Goal: Information Seeking & Learning: Learn about a topic

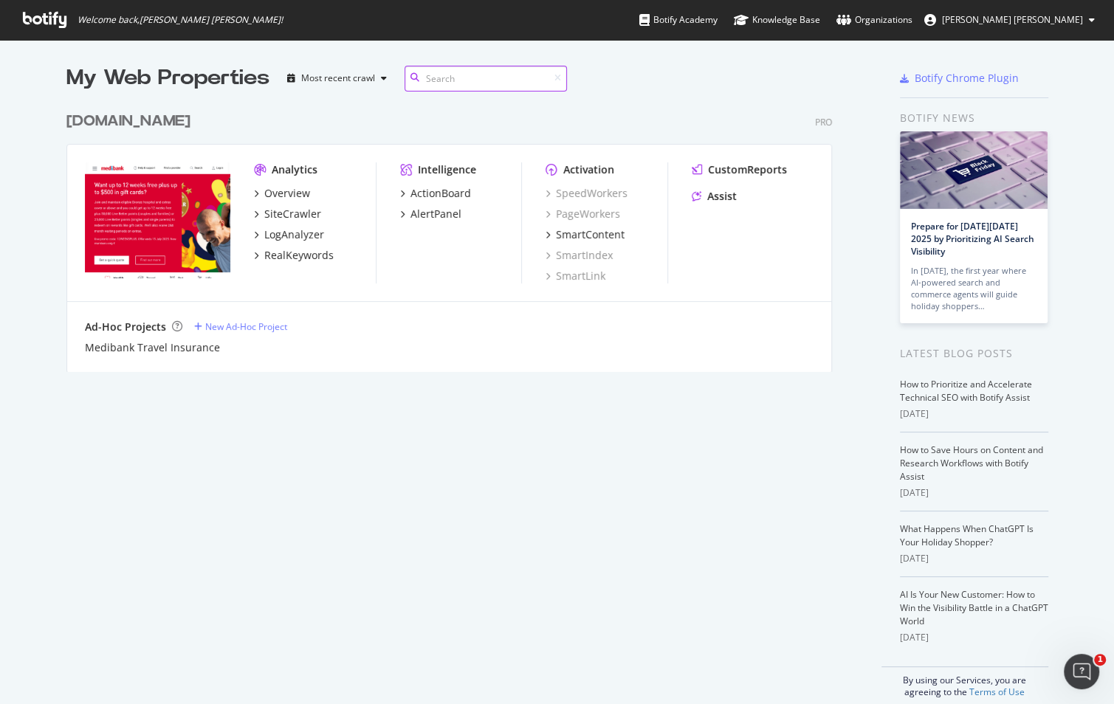
scroll to position [279, 797]
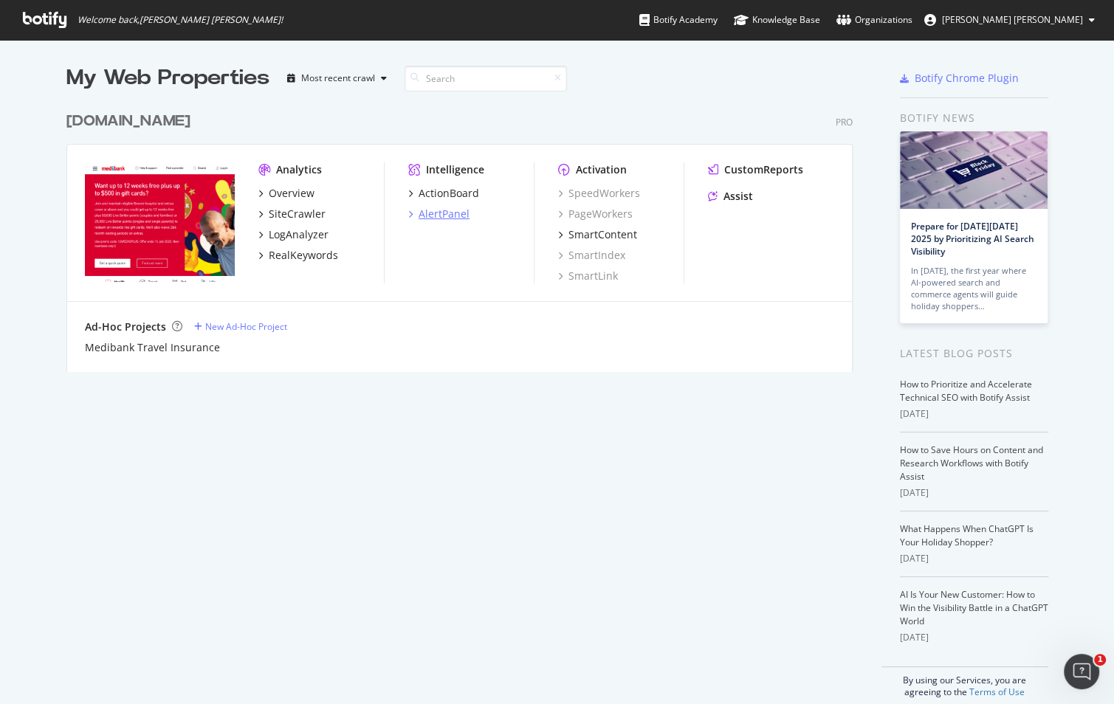
click at [423, 211] on div "AlertPanel" at bounding box center [444, 214] width 51 height 15
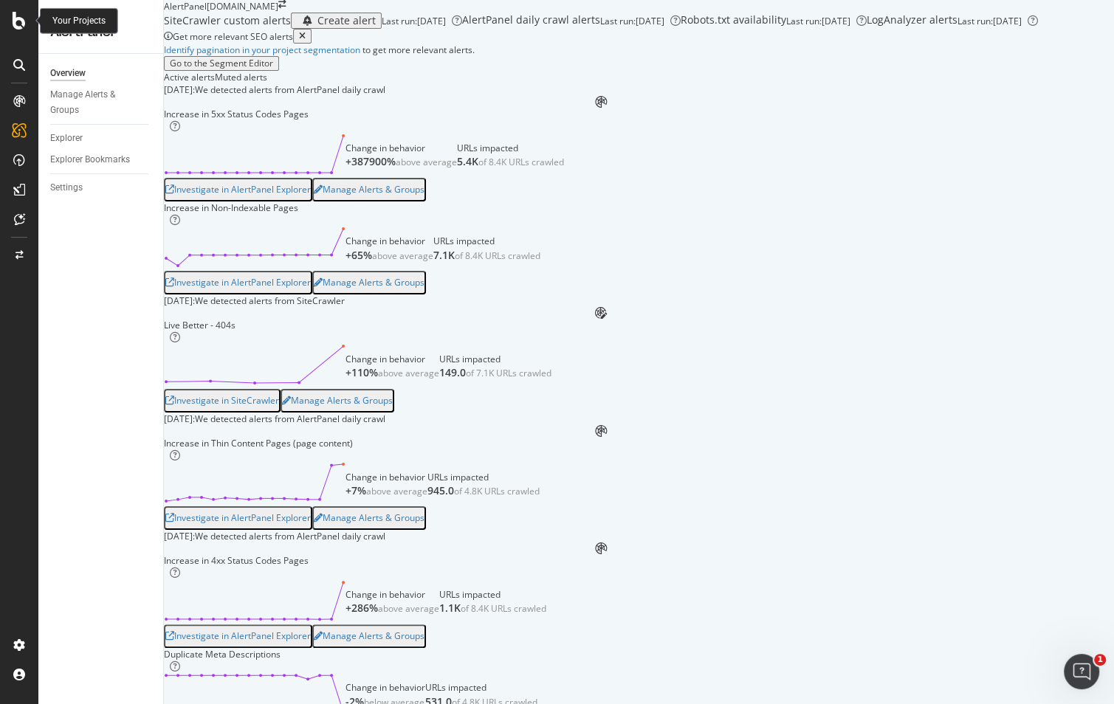
click at [14, 17] on icon at bounding box center [19, 21] width 13 height 18
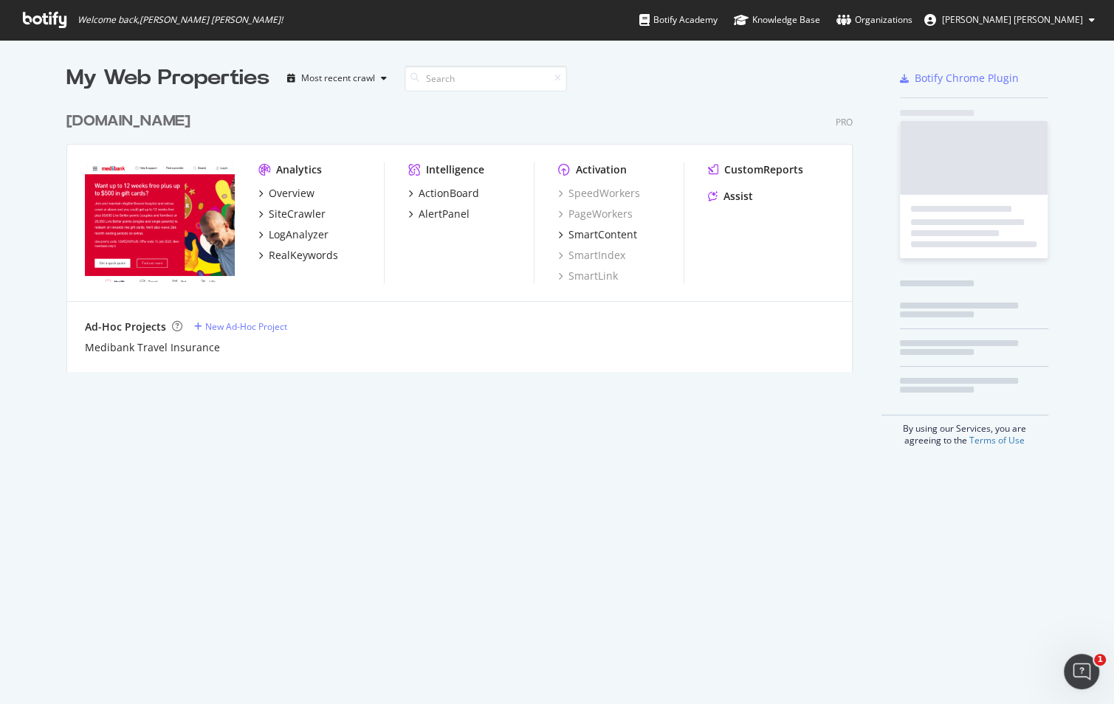
scroll to position [704, 1113]
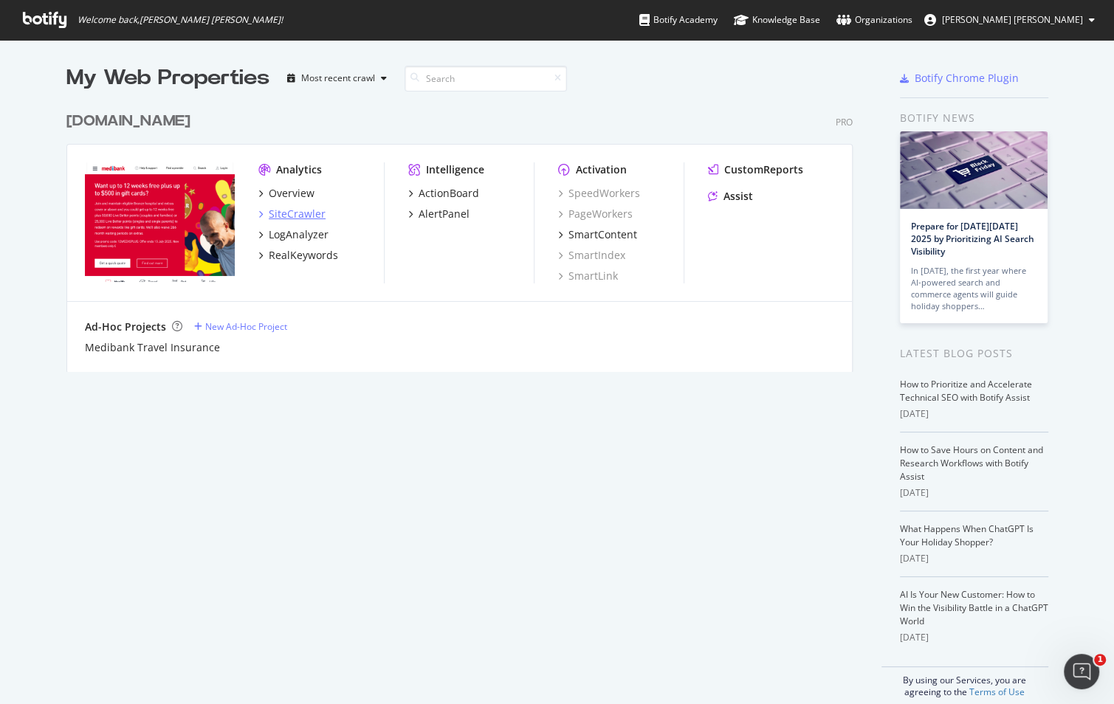
click at [258, 216] on icon "grid" at bounding box center [260, 213] width 4 height 7
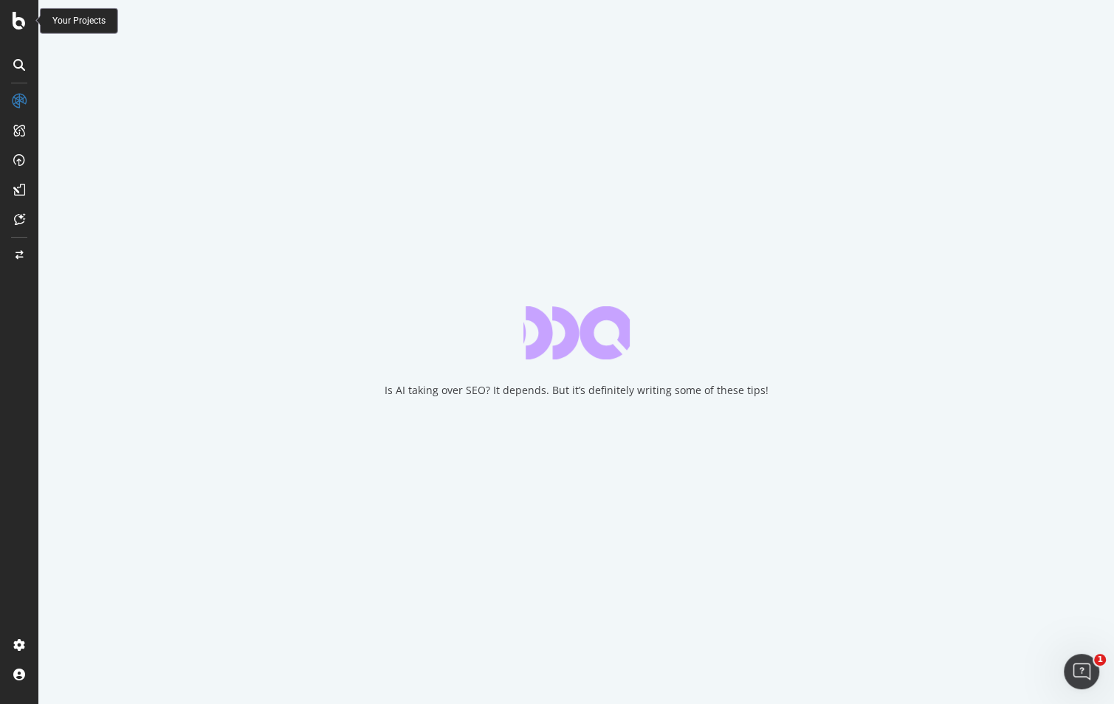
click at [18, 24] on icon at bounding box center [19, 21] width 13 height 18
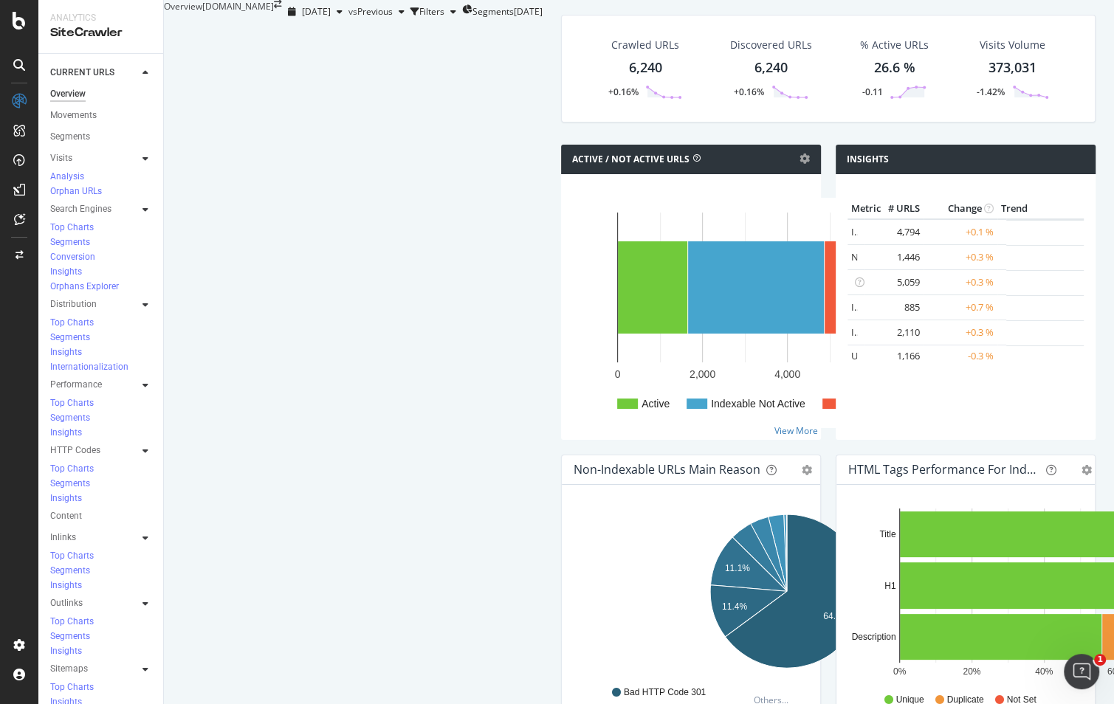
scroll to position [364, 0]
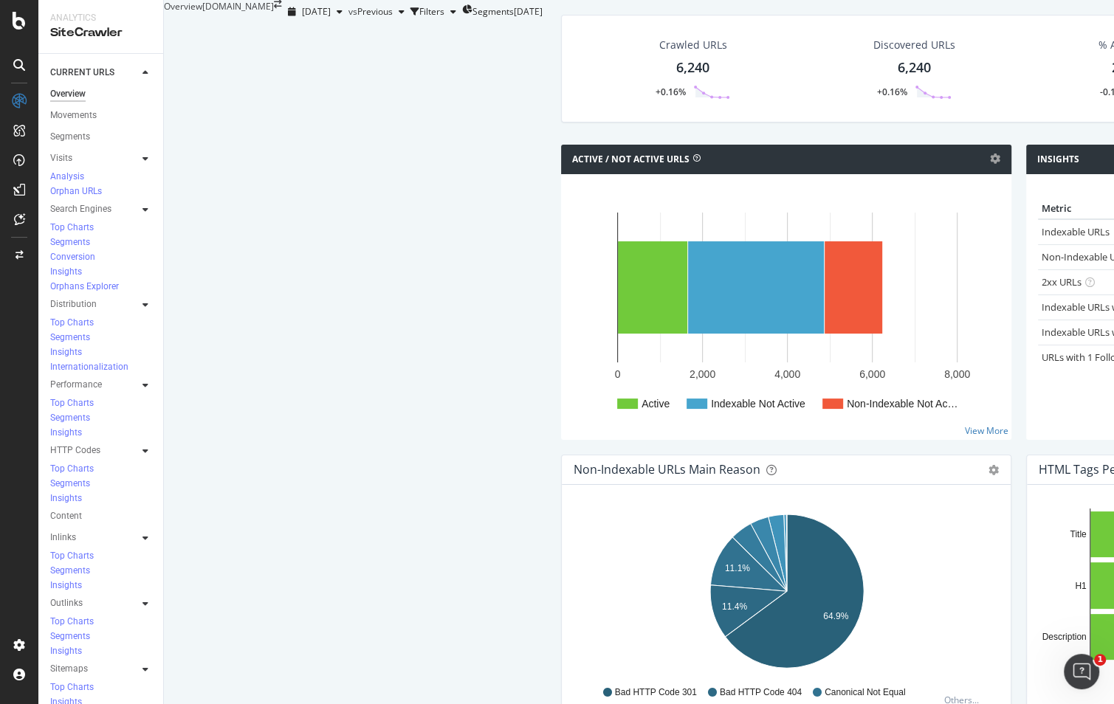
drag, startPoint x: 506, startPoint y: 425, endPoint x: 442, endPoint y: 426, distance: 63.5
click at [821, 704] on div "Meta noindex" at bounding box center [853, 711] width 65 height 13
click at [821, 704] on icon at bounding box center [825, 711] width 9 height 9
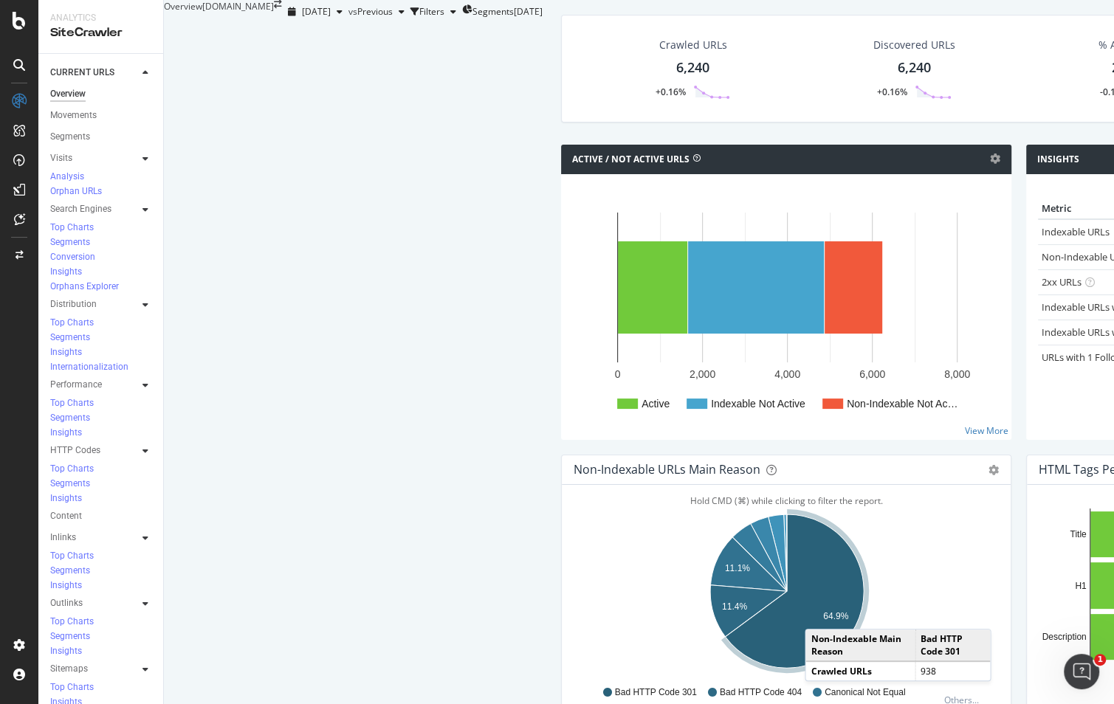
scroll to position [365, 0]
click at [725, 515] on icon "A chart." at bounding box center [794, 592] width 139 height 154
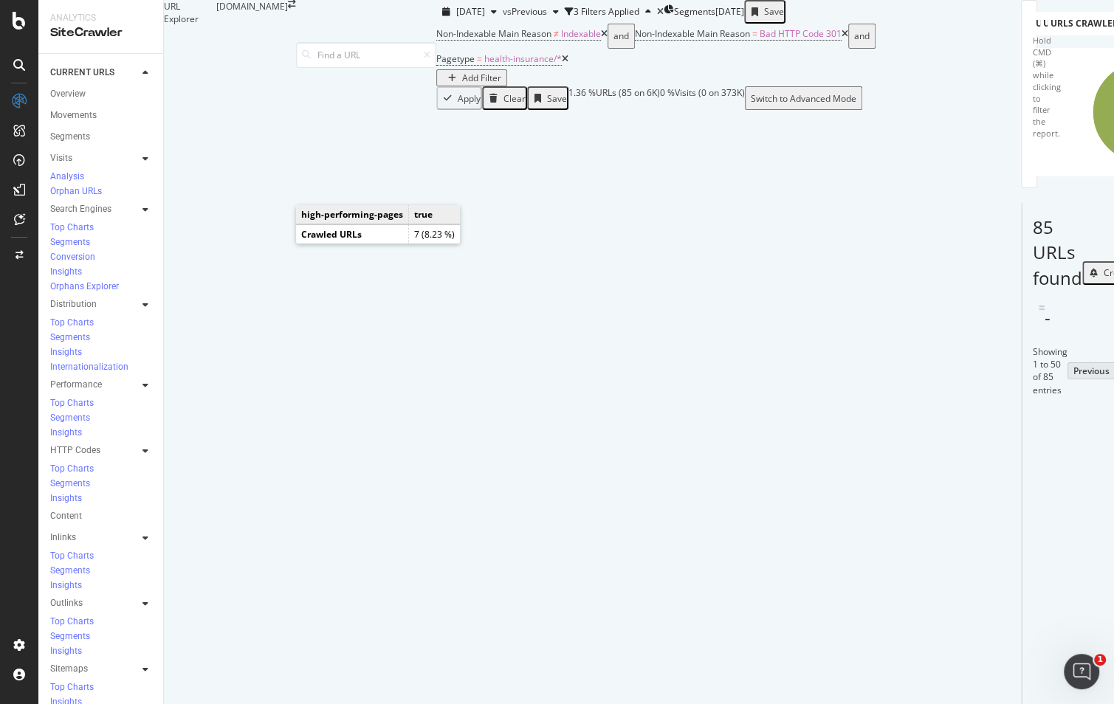
click at [1007, 112] on icon "A chart." at bounding box center [1115, 86] width 25 height 51
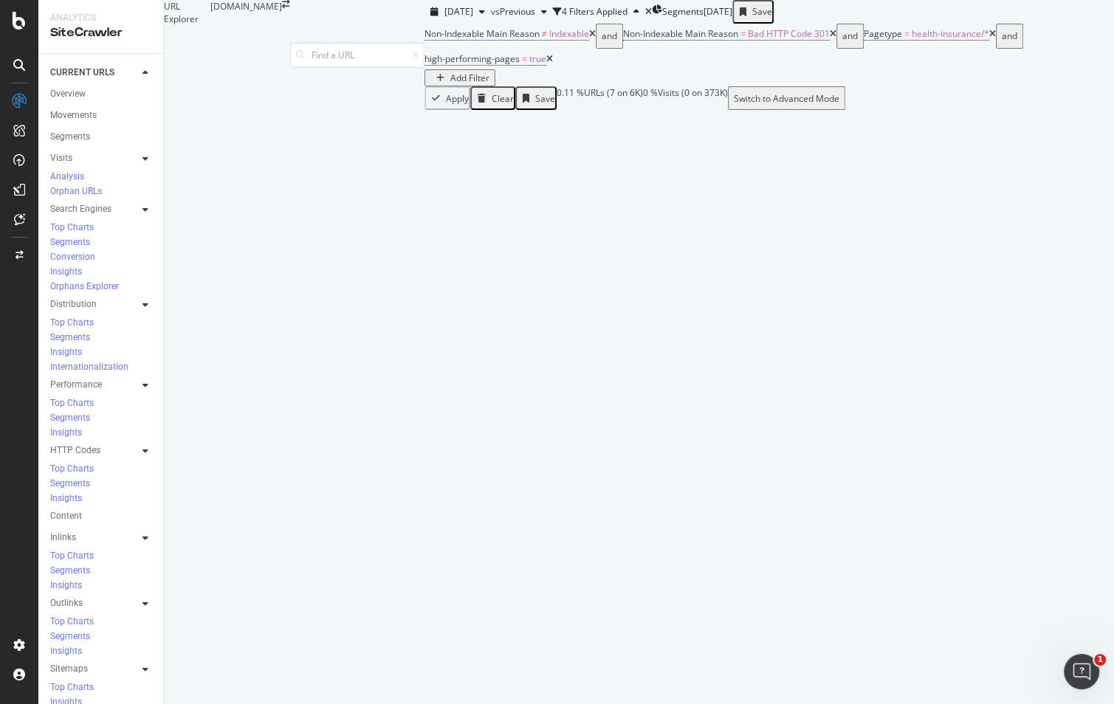
scroll to position [193, 0]
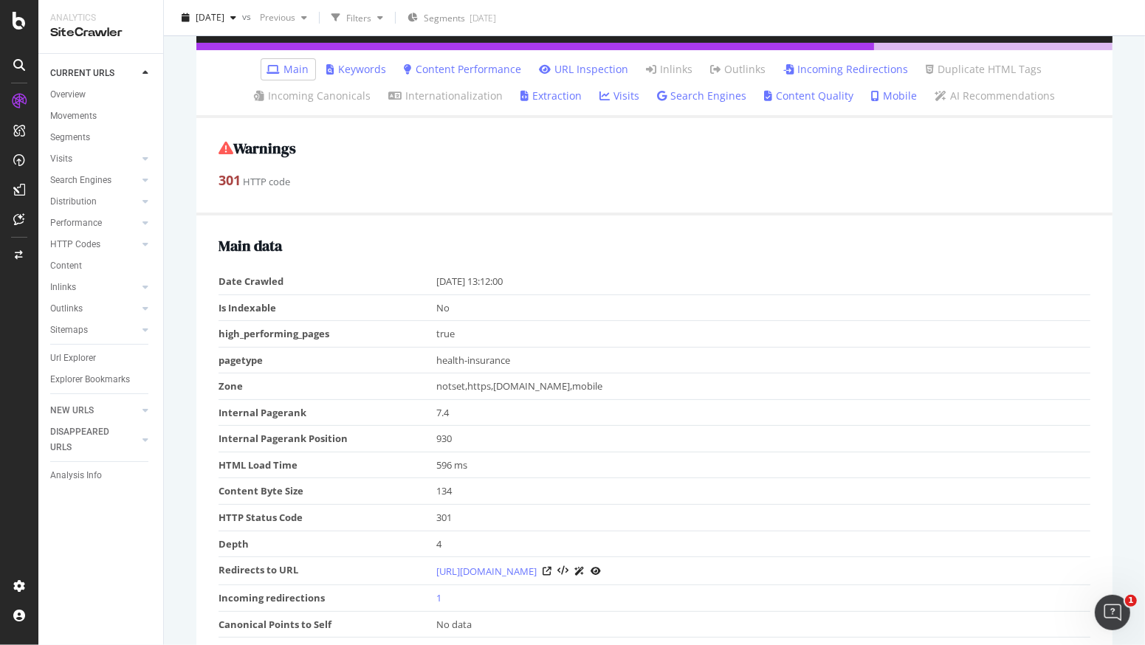
scroll to position [356, 0]
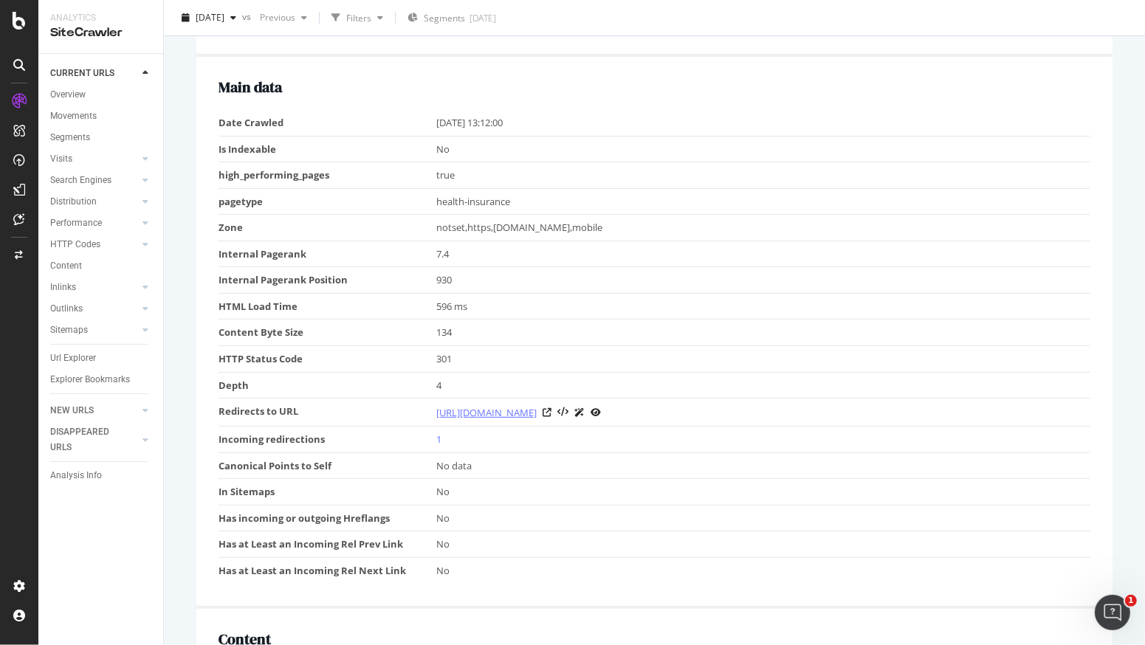
click at [537, 411] on link "https://www.medibank.com.au/health-insurance/work-your-perks/" at bounding box center [486, 412] width 100 height 15
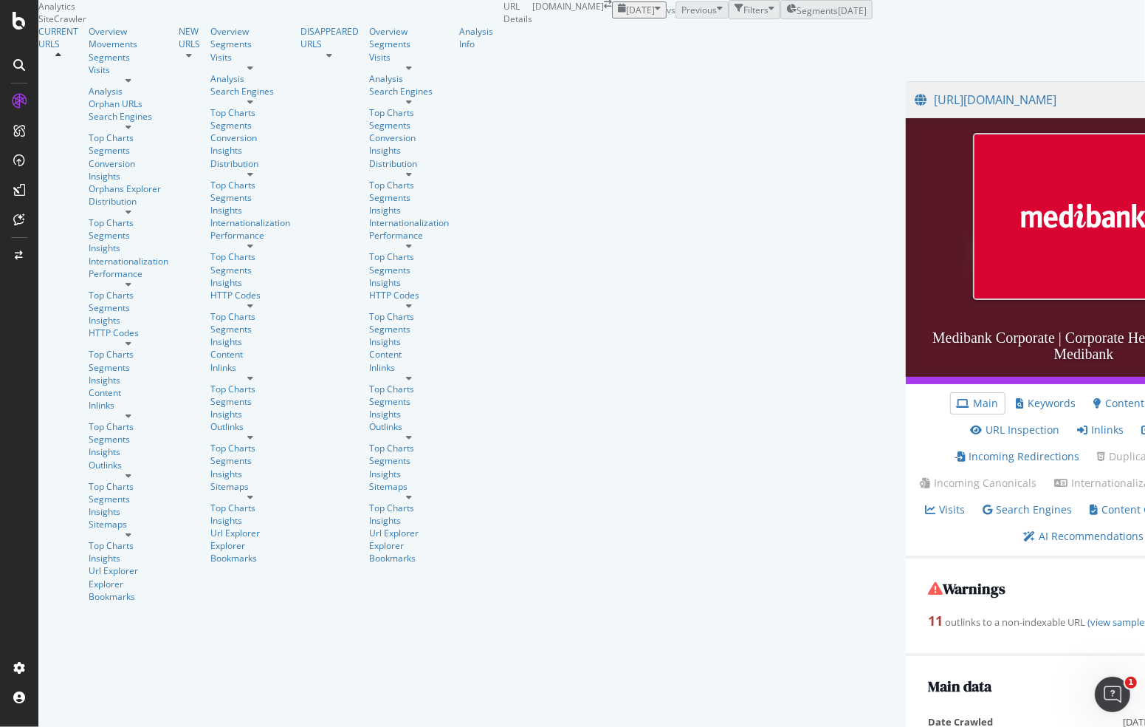
scroll to position [464, 0]
click at [1085, 615] on link "(view samples)" at bounding box center [1118, 621] width 66 height 13
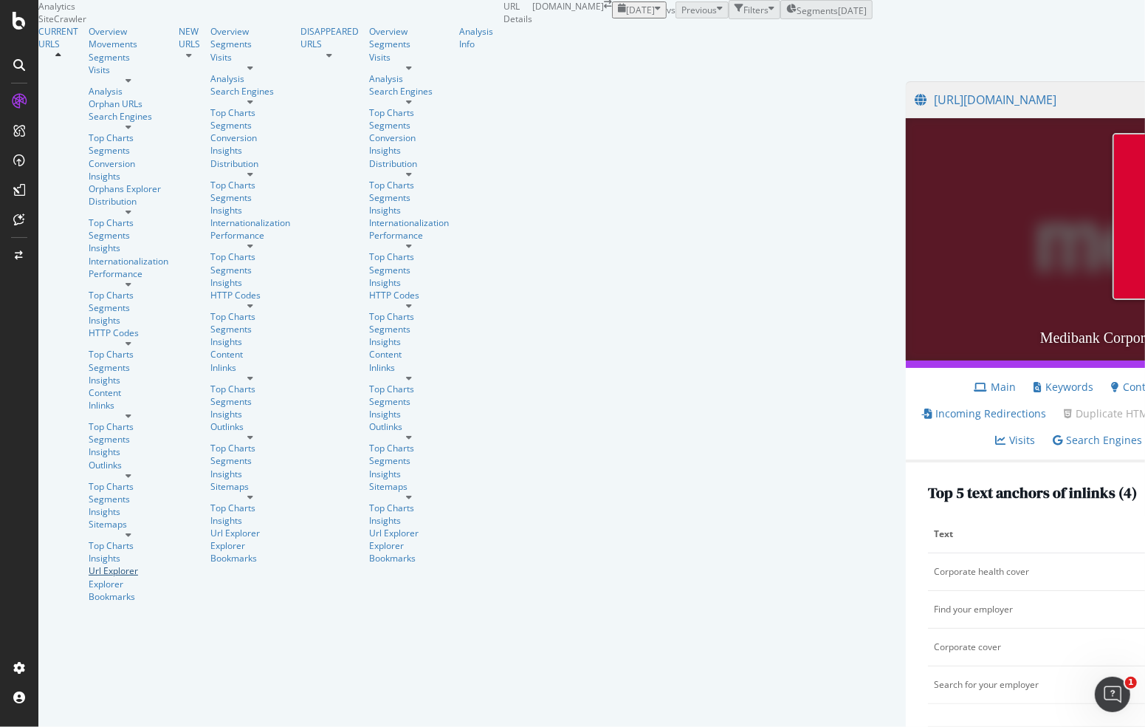
click at [89, 564] on div "Url Explorer" at bounding box center [129, 570] width 80 height 13
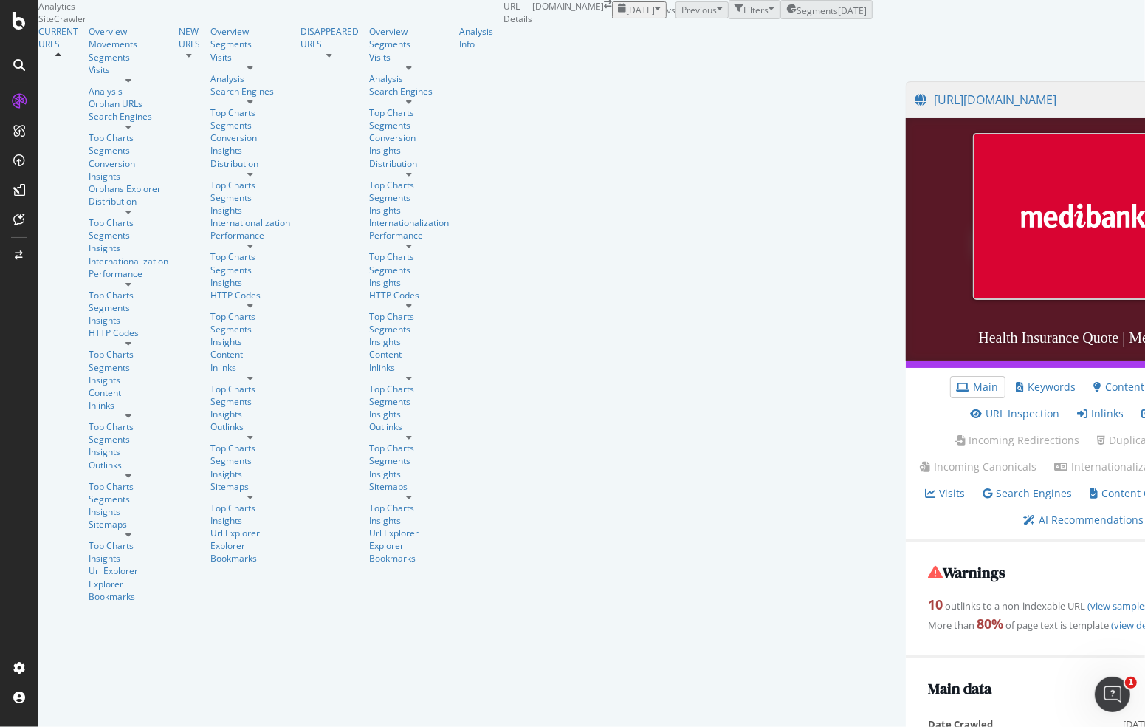
scroll to position [238, 0]
click at [957, 380] on link "Main" at bounding box center [978, 387] width 42 height 15
click at [1017, 380] on link "Keywords" at bounding box center [1047, 387] width 60 height 15
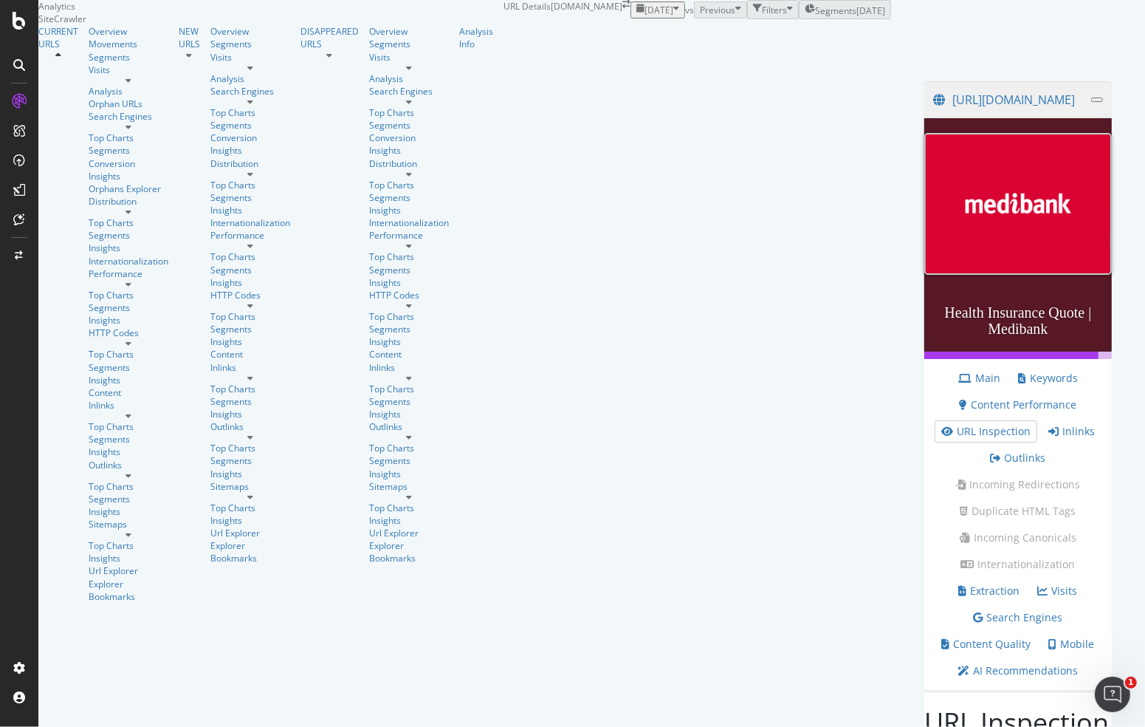
click at [942, 636] on link "Content Quality" at bounding box center [986, 643] width 89 height 15
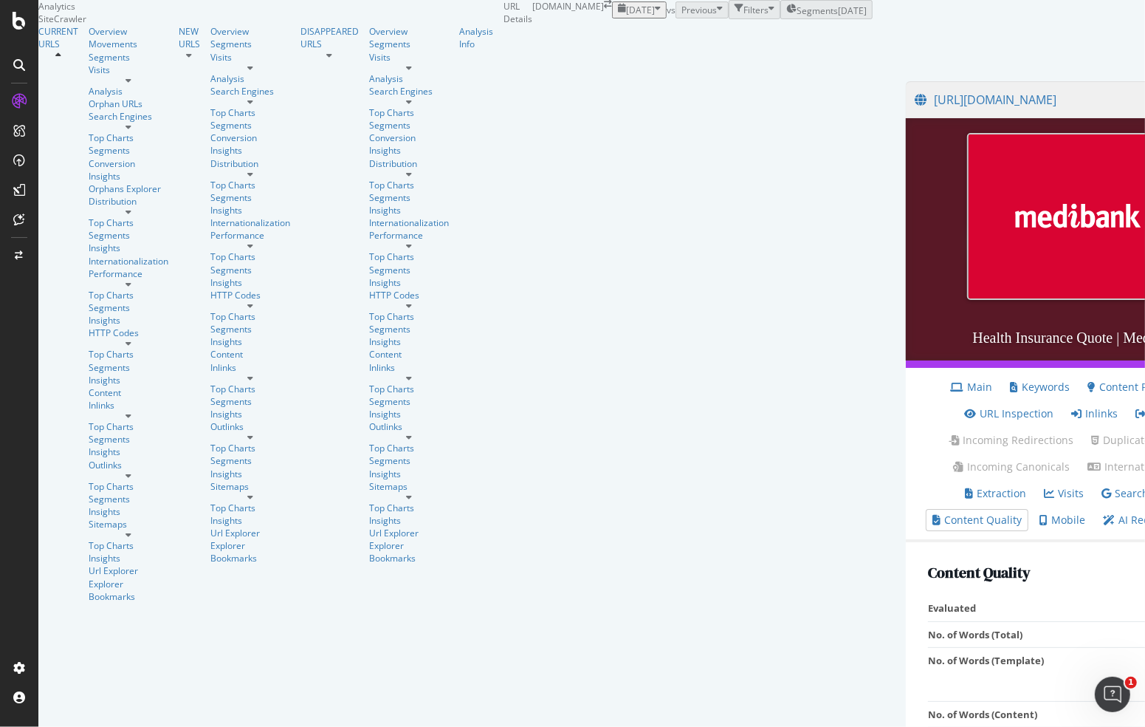
scroll to position [72, 0]
click at [1103, 512] on link "AI Recommendations" at bounding box center [1163, 519] width 120 height 15
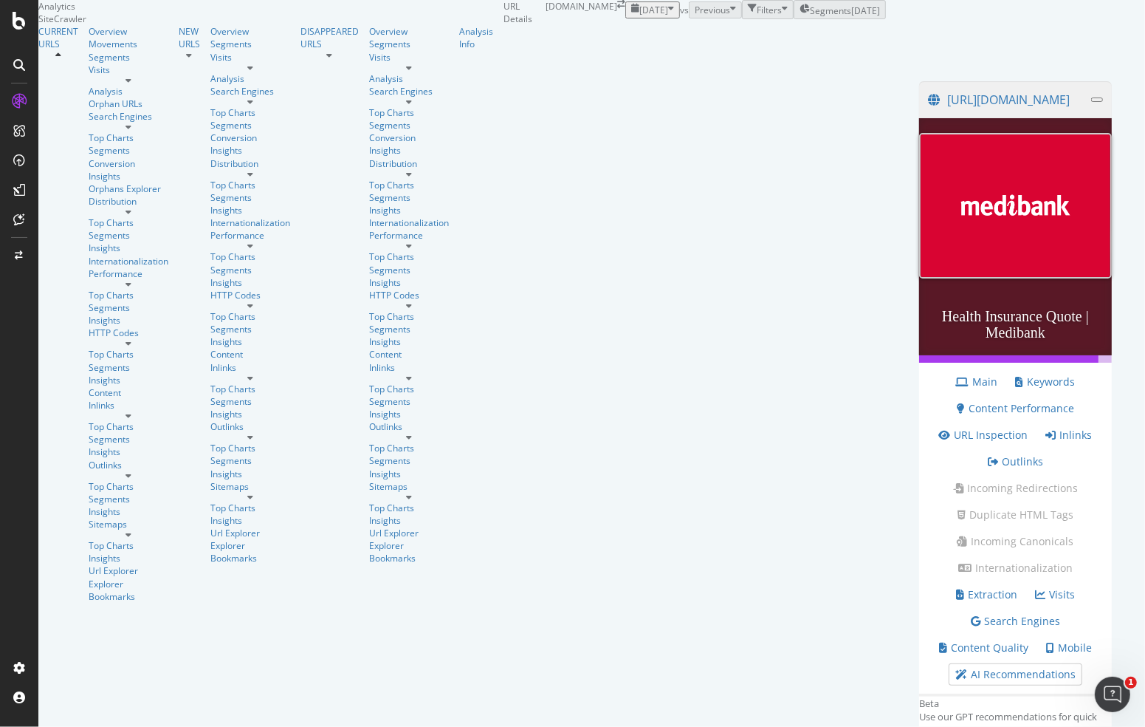
scroll to position [481, 0]
